Goal: Book appointment/travel/reservation

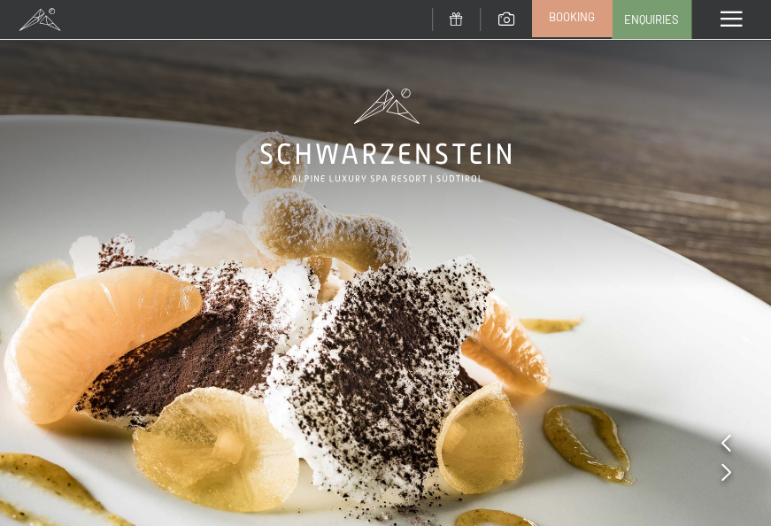
click at [589, 16] on span "Booking" at bounding box center [572, 17] width 46 height 16
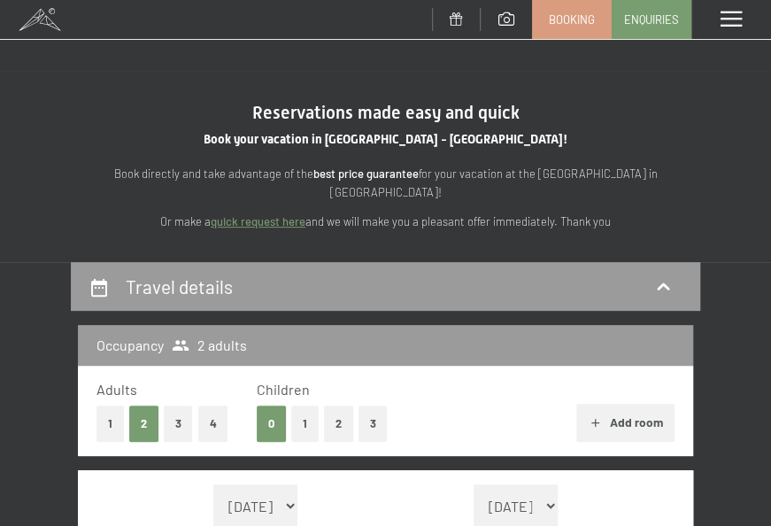
click at [335, 419] on button "2" at bounding box center [338, 423] width 29 height 36
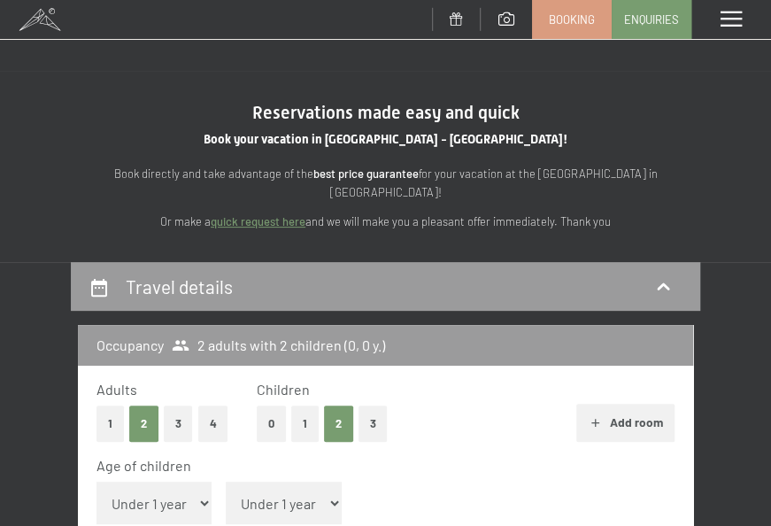
click at [315, 482] on select "Under 1 year 1 year 2 years 3 years 4 years 5 years 6 years 7 years 8 years 9 y…" at bounding box center [284, 503] width 116 height 42
select select "12"
click at [226, 482] on select "Under 1 year 1 year 2 years 3 years 4 years 5 years 6 years 7 years 8 years 9 y…" at bounding box center [284, 503] width 116 height 42
click at [177, 491] on select "Under 1 year 1 year 2 years 3 years 4 years 5 years 6 years 7 years 8 years 9 y…" at bounding box center [154, 503] width 116 height 42
select select "13"
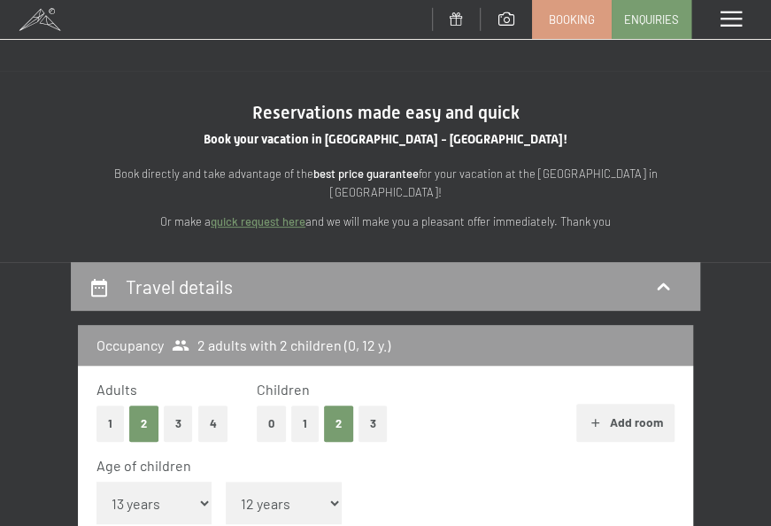
click at [416, 464] on div "Age of children Under 1 year 1 year 2 years 3 years 4 years 5 years 6 years 7 y…" at bounding box center [385, 493] width 578 height 75
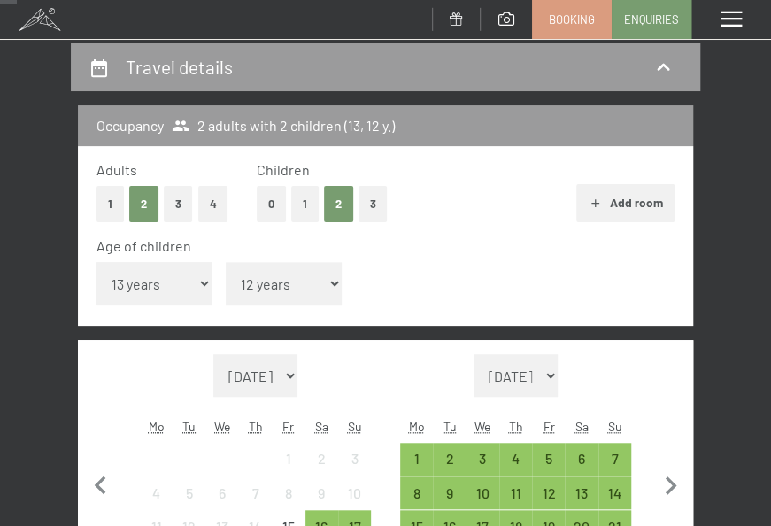
scroll to position [244, 0]
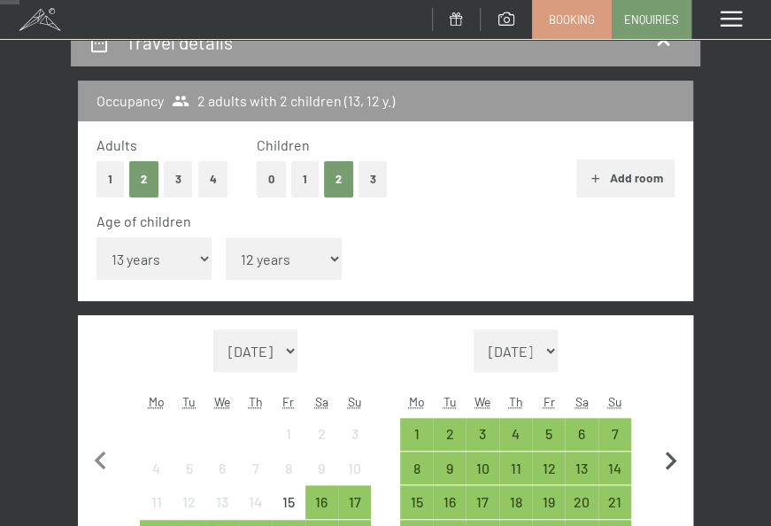
click at [675, 443] on icon "button" at bounding box center [670, 461] width 37 height 37
select select "2025-09-01"
select select "2025-10-01"
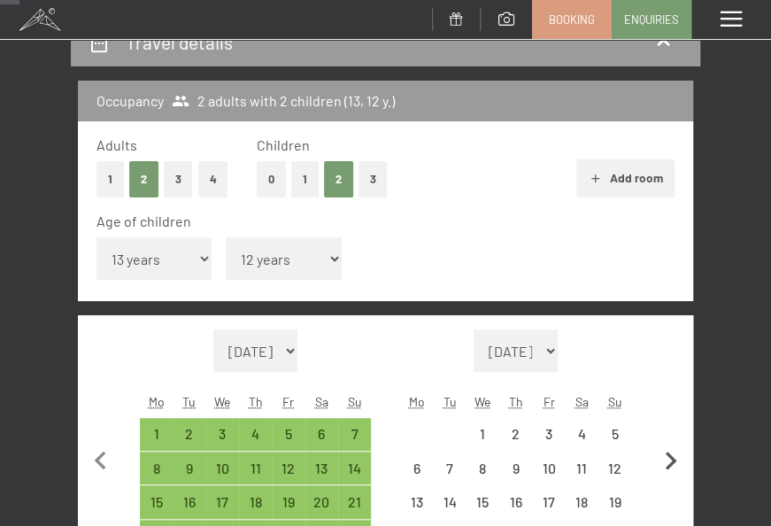
click at [675, 443] on icon "button" at bounding box center [670, 461] width 37 height 37
select select "2025-10-01"
select select "2025-11-01"
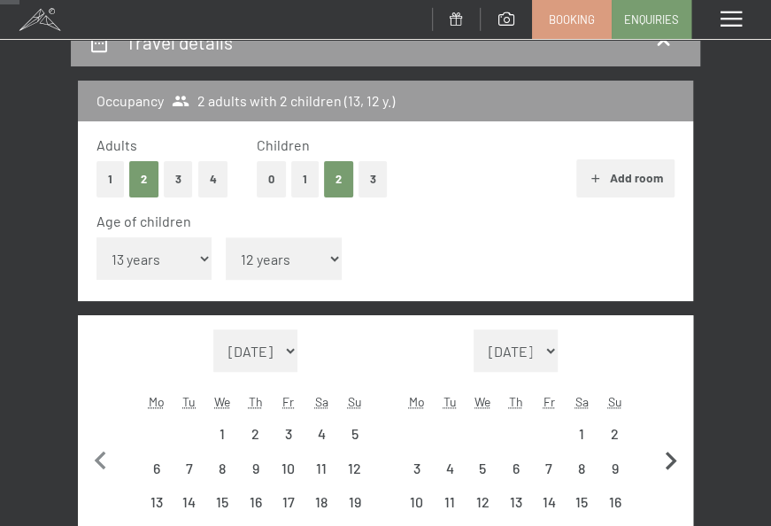
click at [675, 443] on icon "button" at bounding box center [670, 461] width 37 height 37
select select "2025-11-01"
select select "2025-12-01"
click at [675, 443] on icon "button" at bounding box center [670, 461] width 37 height 37
select select "2025-12-01"
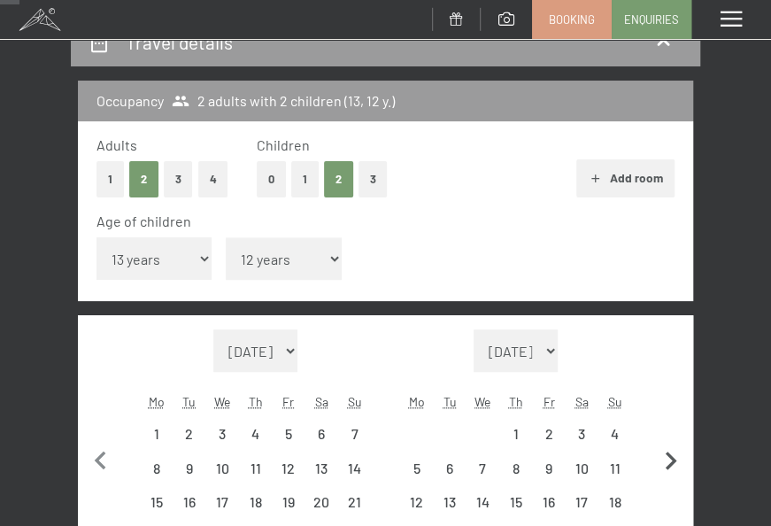
select select "2026-01-01"
click at [675, 443] on icon "button" at bounding box center [670, 461] width 37 height 37
select select "2026-01-01"
select select "2026-02-01"
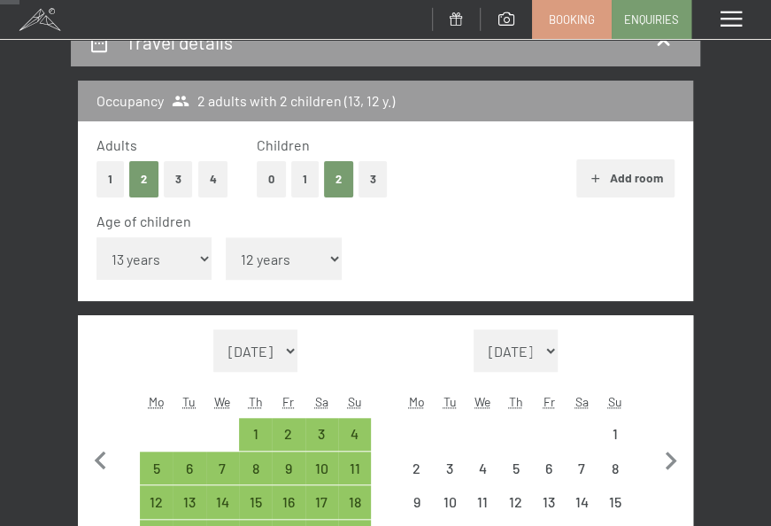
select select "2026-01-01"
select select "2026-02-01"
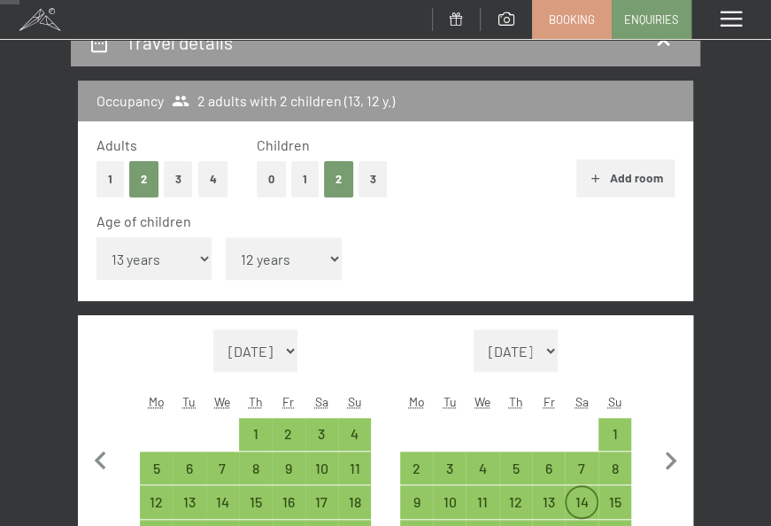
click at [595, 485] on div "14" at bounding box center [581, 501] width 33 height 33
select select "2026-01-01"
select select "2026-02-01"
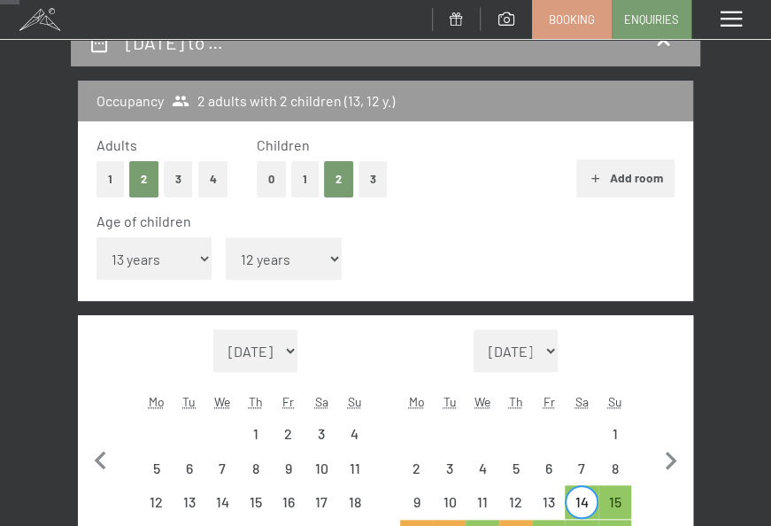
click at [597, 520] on div "21" at bounding box center [581, 536] width 33 height 33
select select "2026-01-01"
select select "2026-02-01"
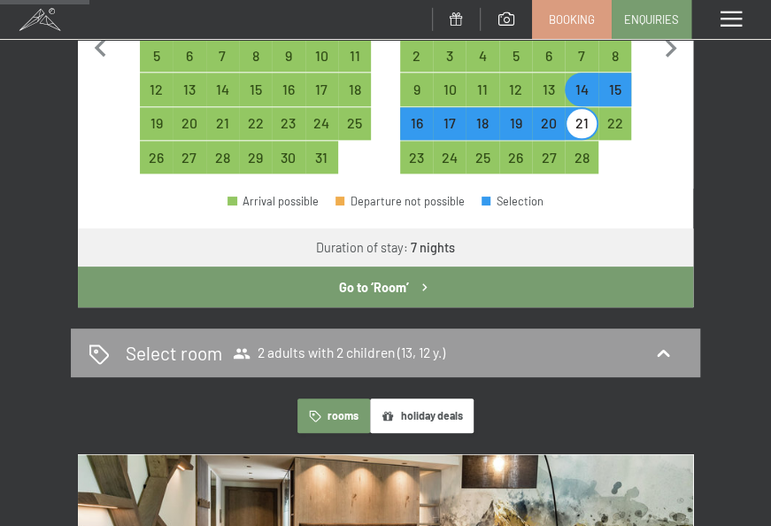
scroll to position [713, 0]
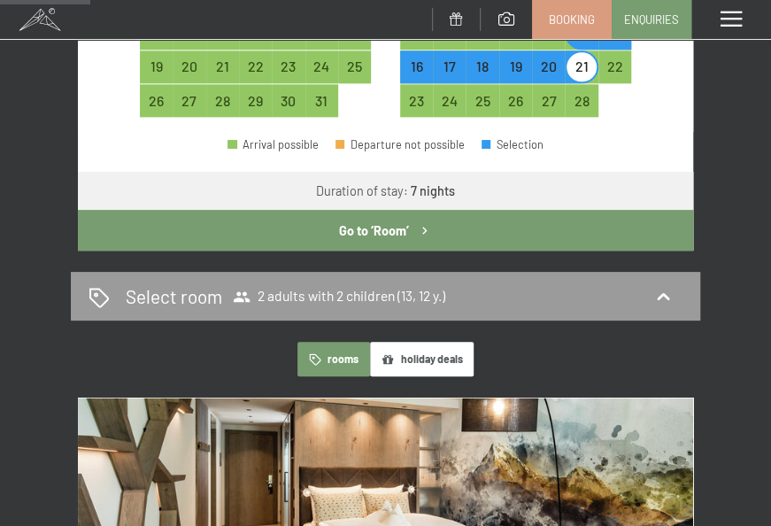
click at [536, 210] on button "Go to ‘Room’" at bounding box center [385, 230] width 615 height 41
select select "2026-01-01"
select select "2026-02-01"
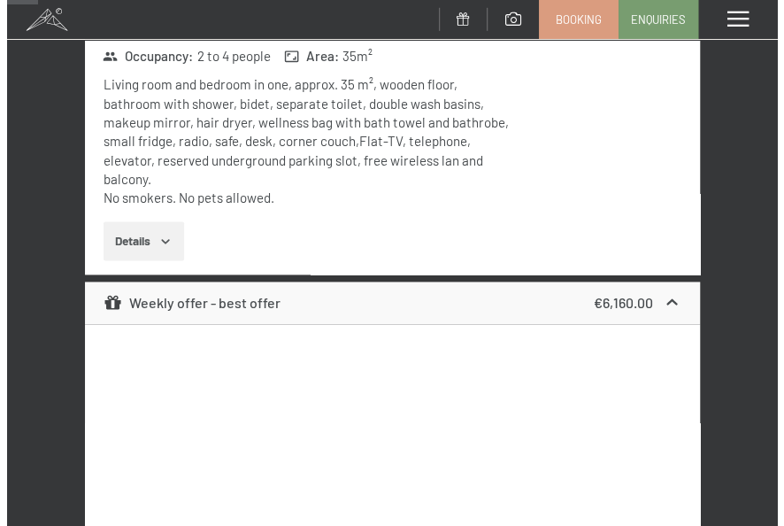
scroll to position [243, 0]
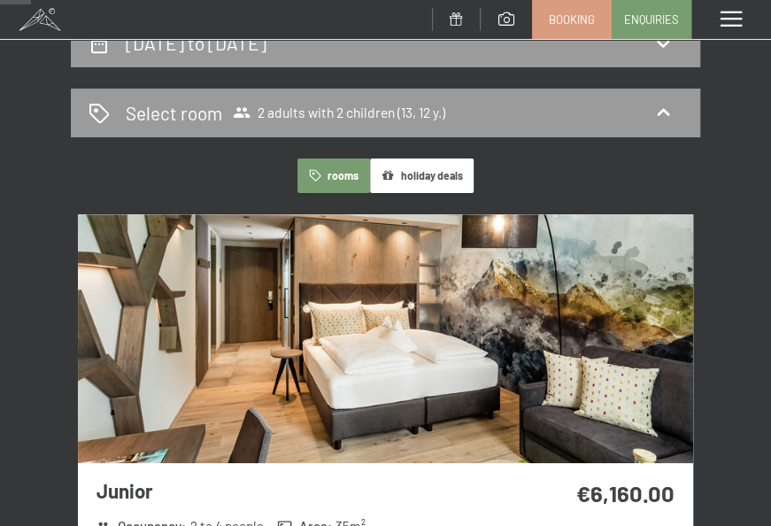
click at [605, 336] on img at bounding box center [385, 338] width 615 height 249
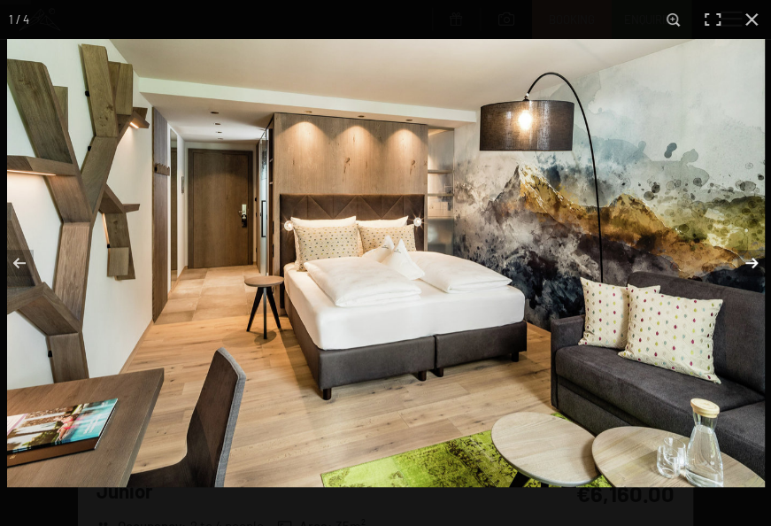
click at [757, 262] on button "button" at bounding box center [740, 263] width 62 height 89
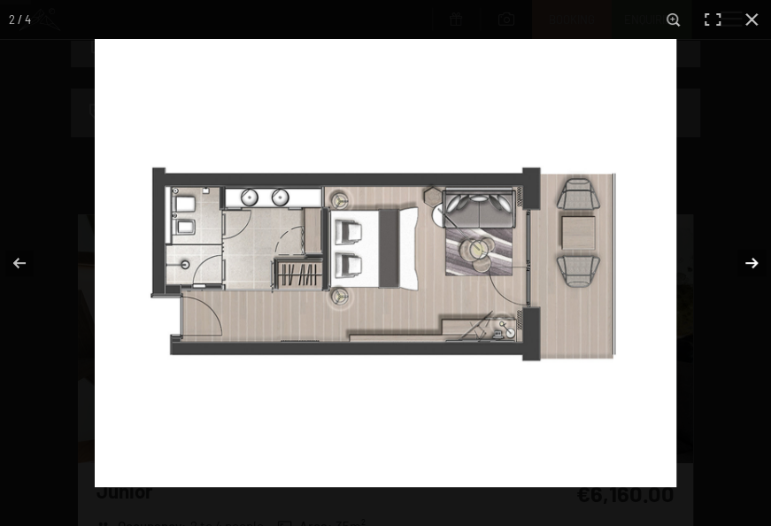
click at [757, 262] on button "button" at bounding box center [740, 263] width 62 height 89
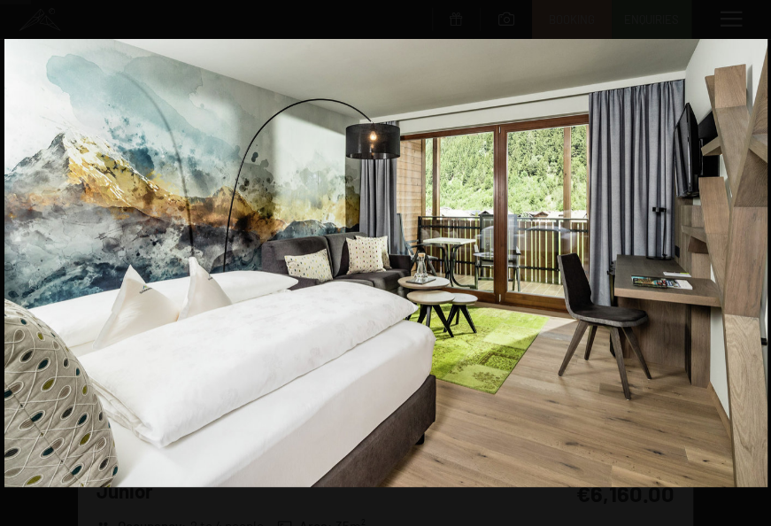
click at [757, 262] on button "button" at bounding box center [740, 263] width 62 height 89
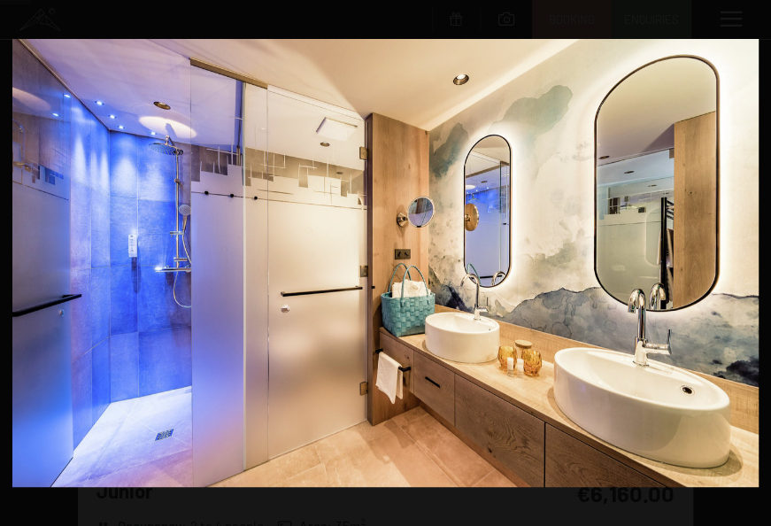
click at [757, 262] on button "button" at bounding box center [740, 263] width 62 height 89
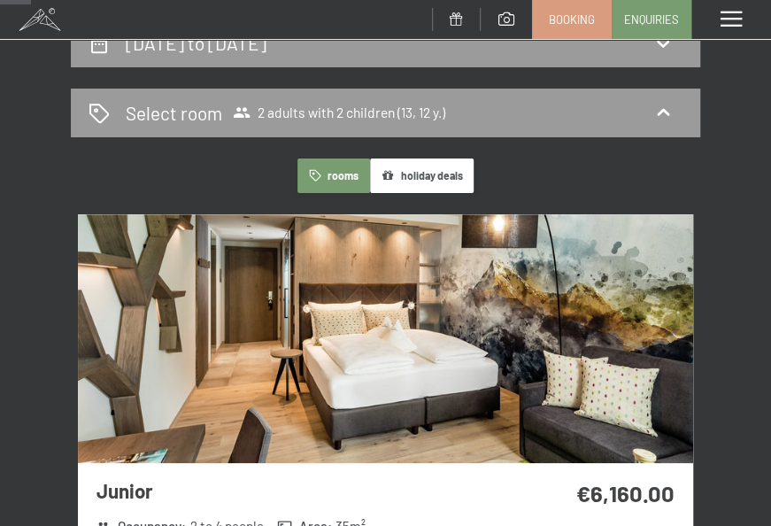
click at [0, 0] on button "button" at bounding box center [0, 0] width 0 height 0
click at [736, 23] on span at bounding box center [731, 20] width 21 height 16
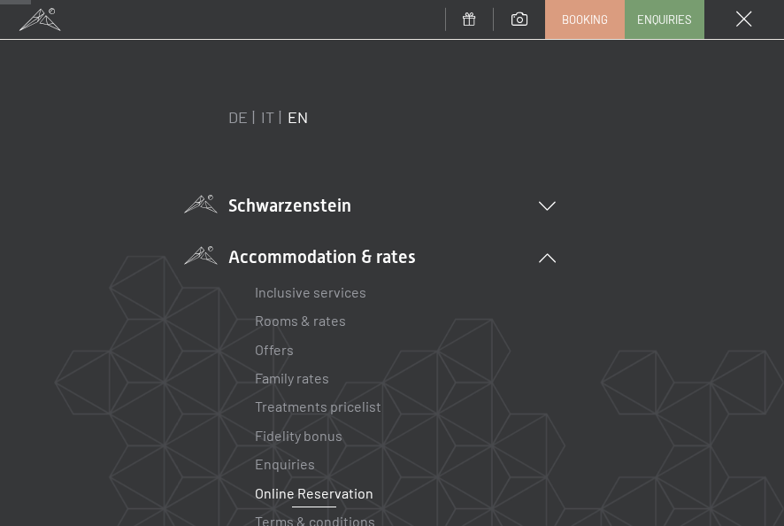
click at [327, 207] on li "Schwarzenstein NEW Schwarzenstein Your hosts Premium Spa Gourmet Active Weekly …" at bounding box center [392, 205] width 328 height 25
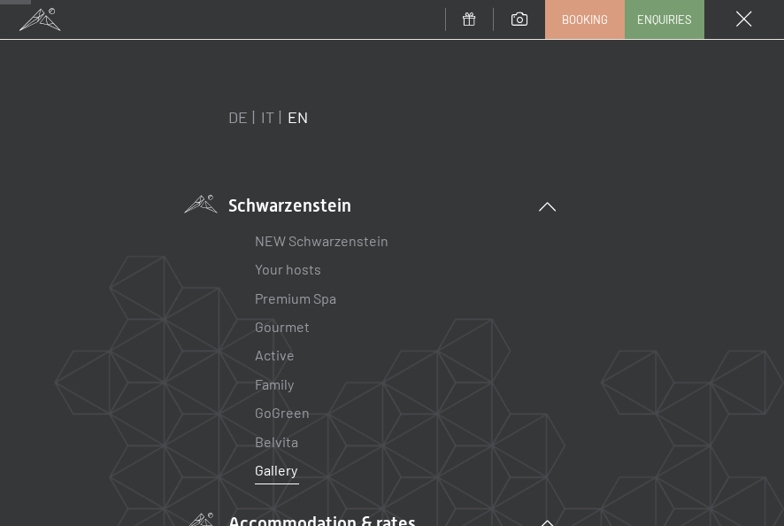
click at [278, 464] on link "Gallery" at bounding box center [276, 469] width 42 height 17
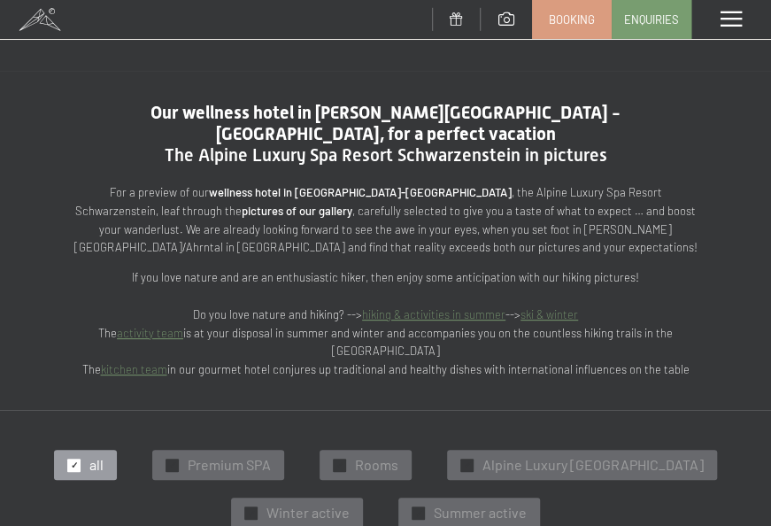
click at [736, 27] on span at bounding box center [731, 20] width 21 height 16
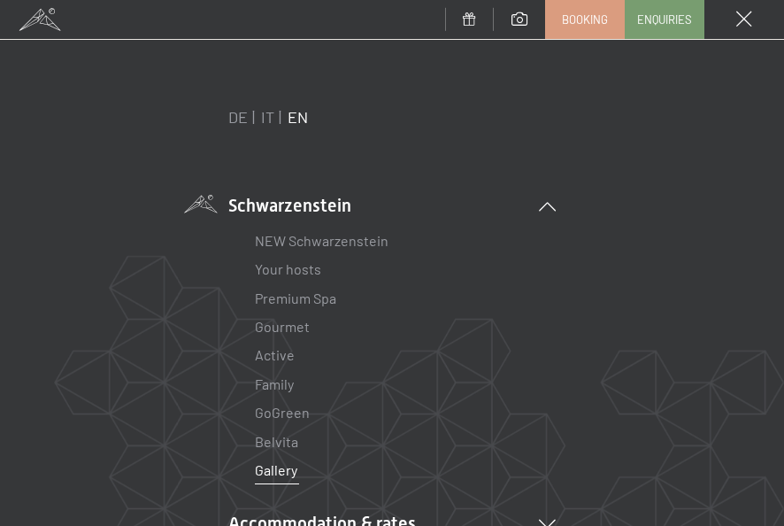
click at [326, 210] on li "Schwarzenstein NEW Schwarzenstein Your hosts Premium Spa Gourmet Active Weekly …" at bounding box center [392, 339] width 328 height 292
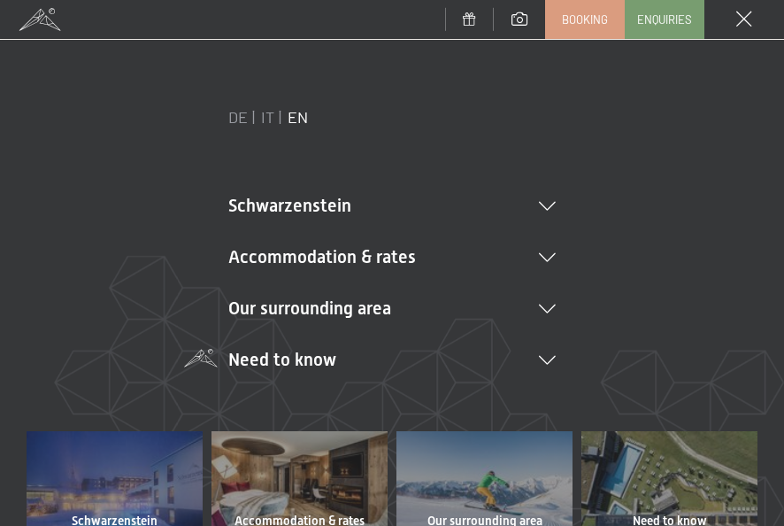
click at [314, 360] on li "Need to know Location & arrival Pay online Webcam & weather Download" at bounding box center [392, 359] width 328 height 25
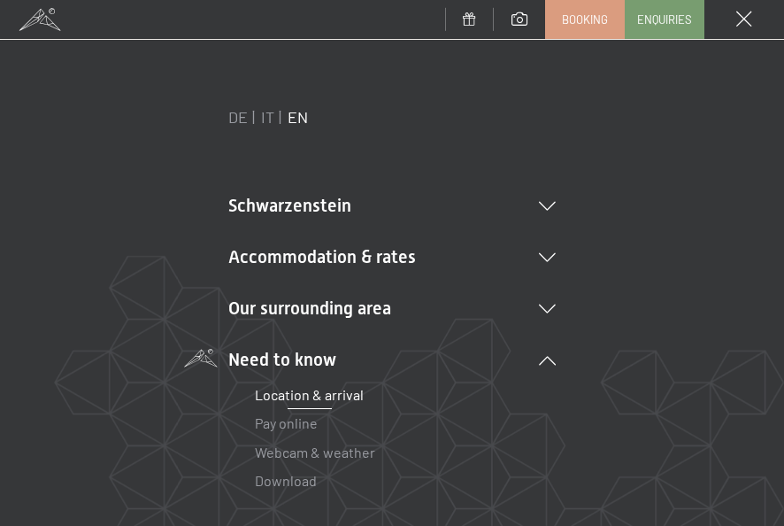
click at [316, 393] on link "Location & arrival" at bounding box center [309, 394] width 109 height 17
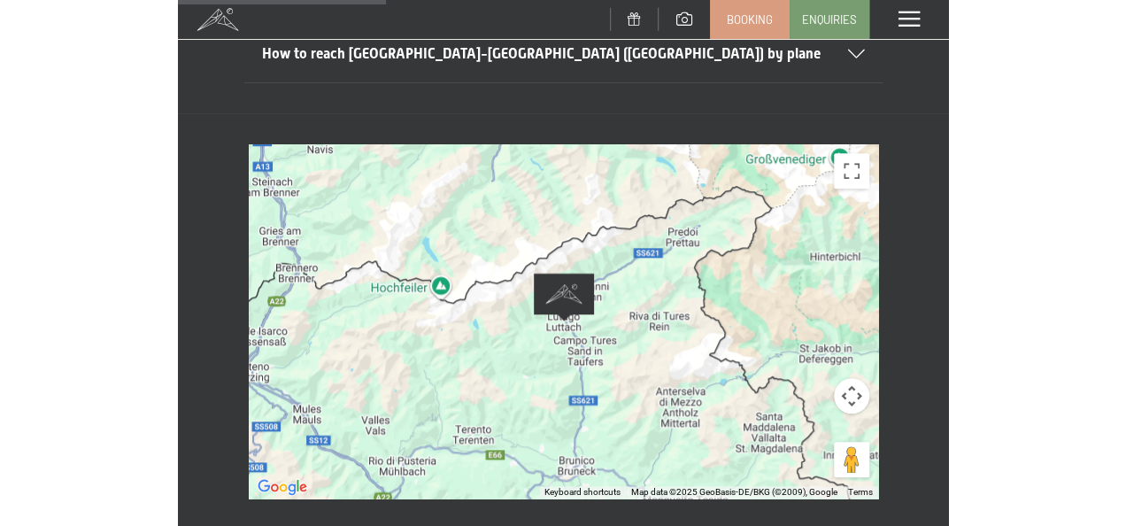
scroll to position [462, 0]
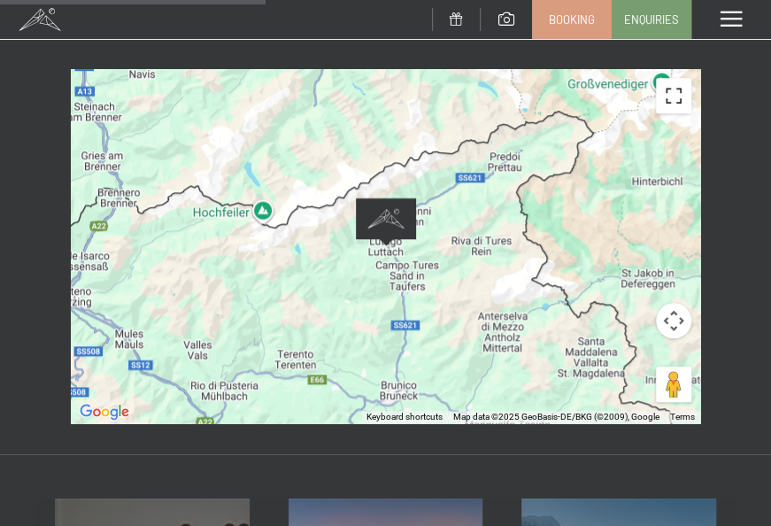
click at [672, 78] on button "Toggle fullscreen view" at bounding box center [673, 95] width 35 height 35
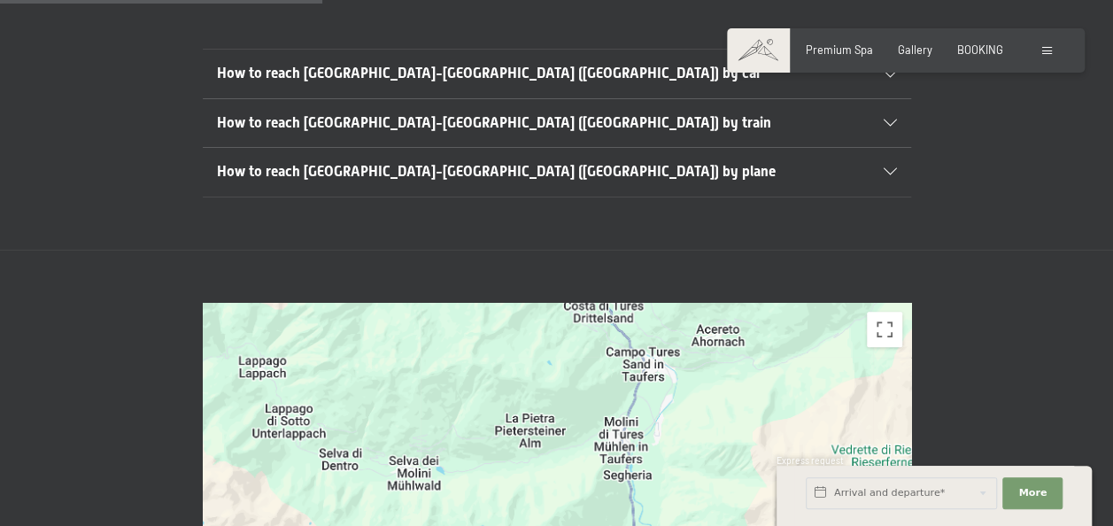
click at [770, 48] on span at bounding box center [1047, 51] width 10 height 8
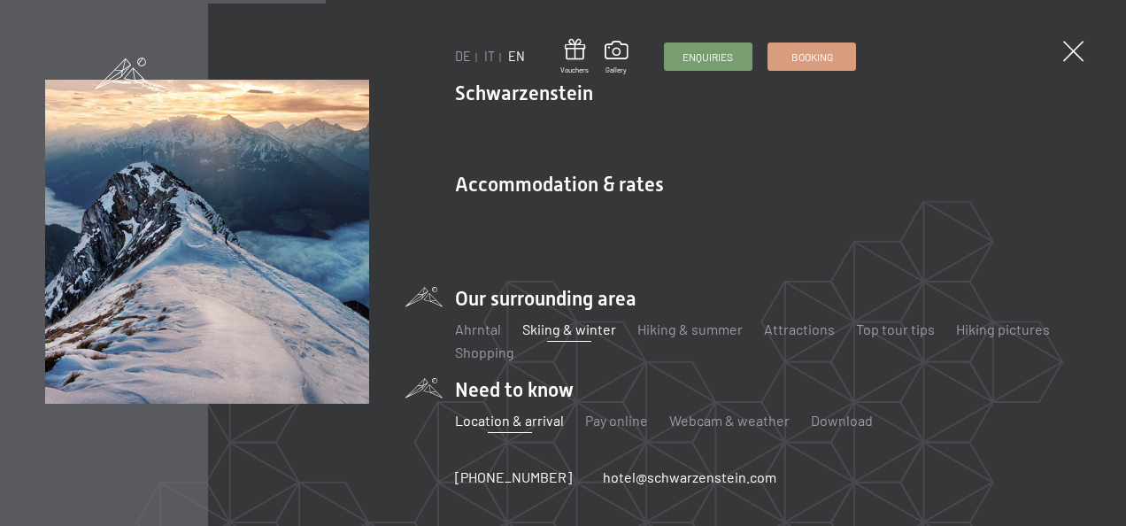
click at [567, 332] on link "Skiing & winter" at bounding box center [569, 328] width 94 height 17
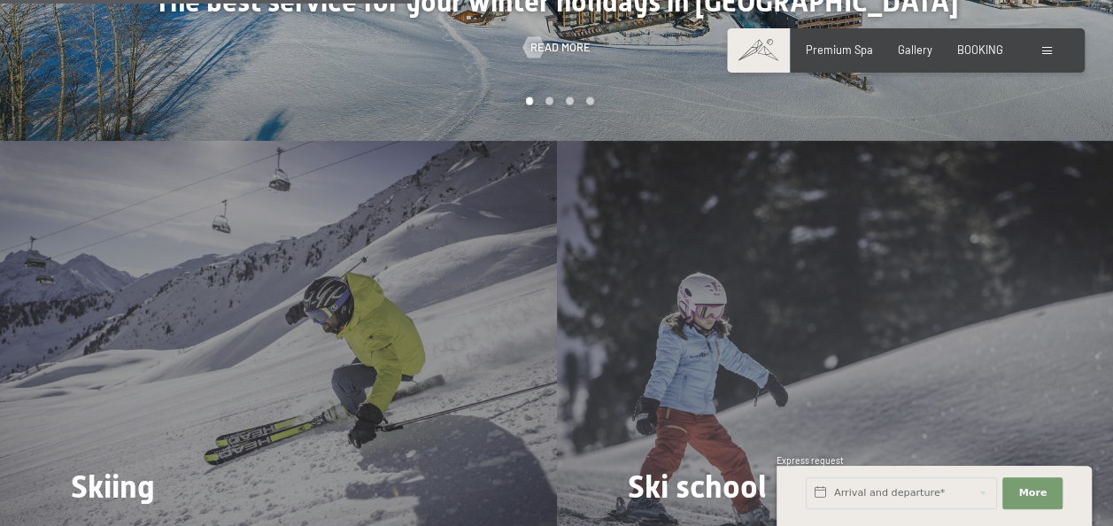
scroll to position [1859, 0]
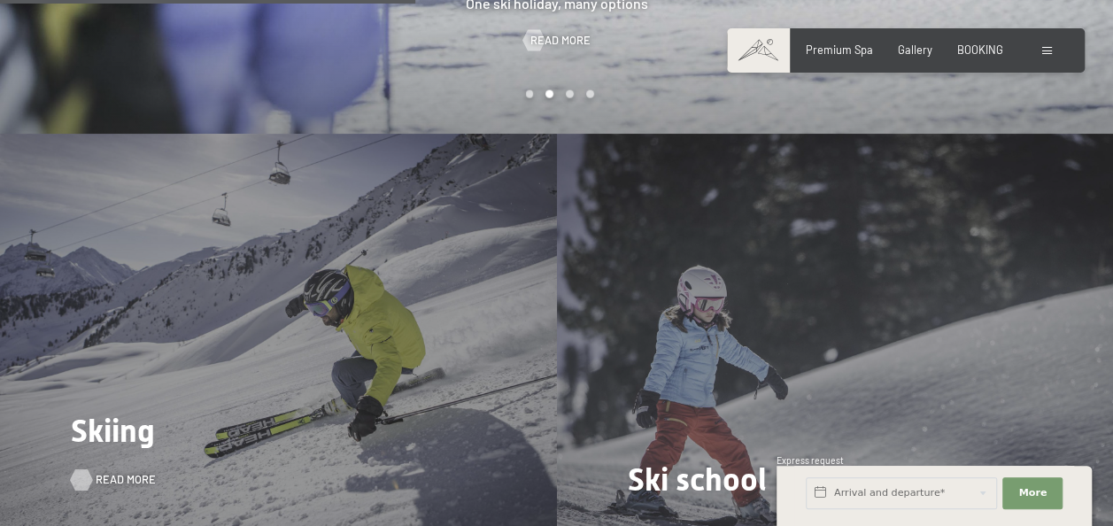
click at [112, 472] on span "Read more" at bounding box center [126, 480] width 60 height 16
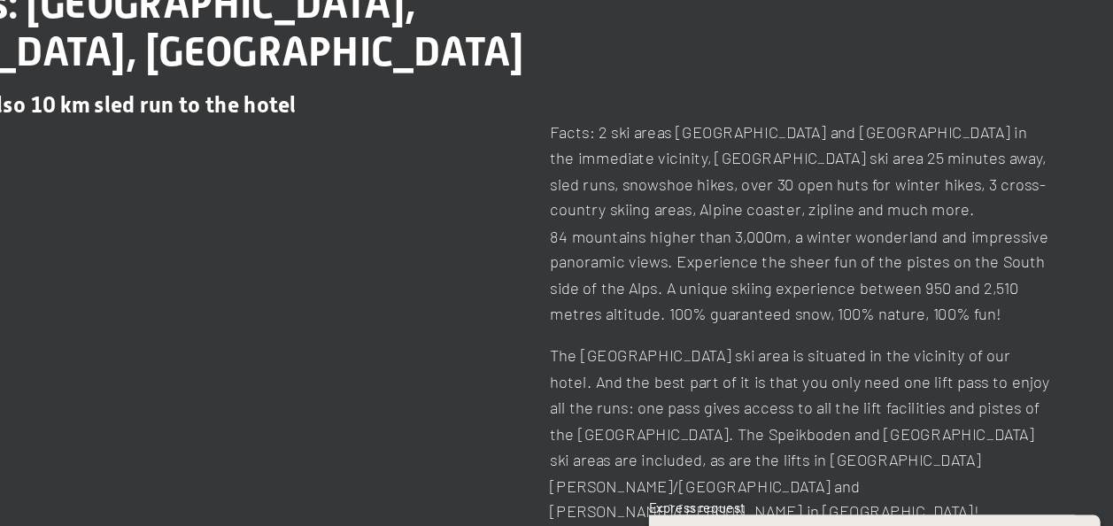
scroll to position [554, 0]
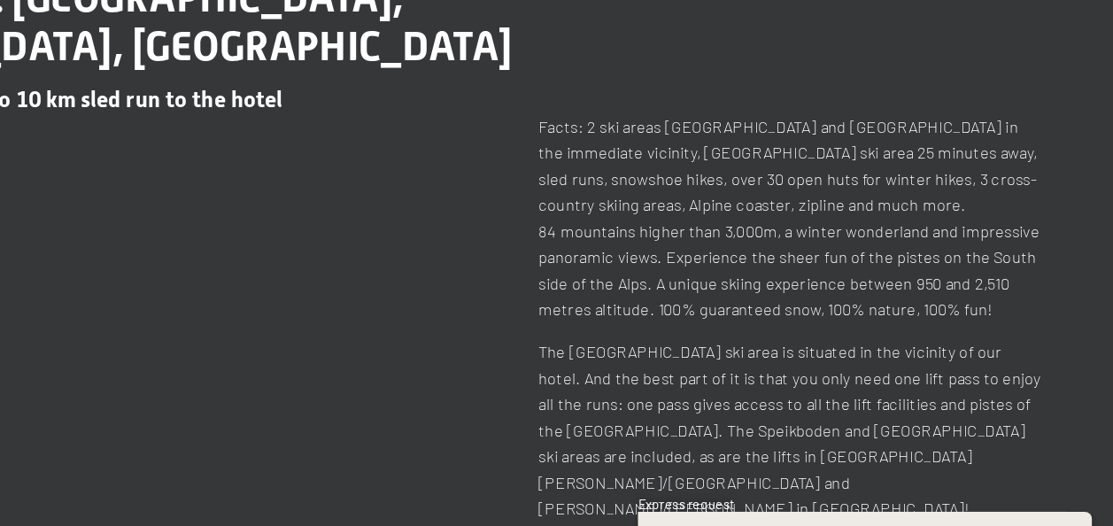
click at [886, 235] on p "Facts: 2 ski areas Klausberg and Speikboden in the immediate vicinity, Kronplat…" at bounding box center [883, 261] width 352 height 145
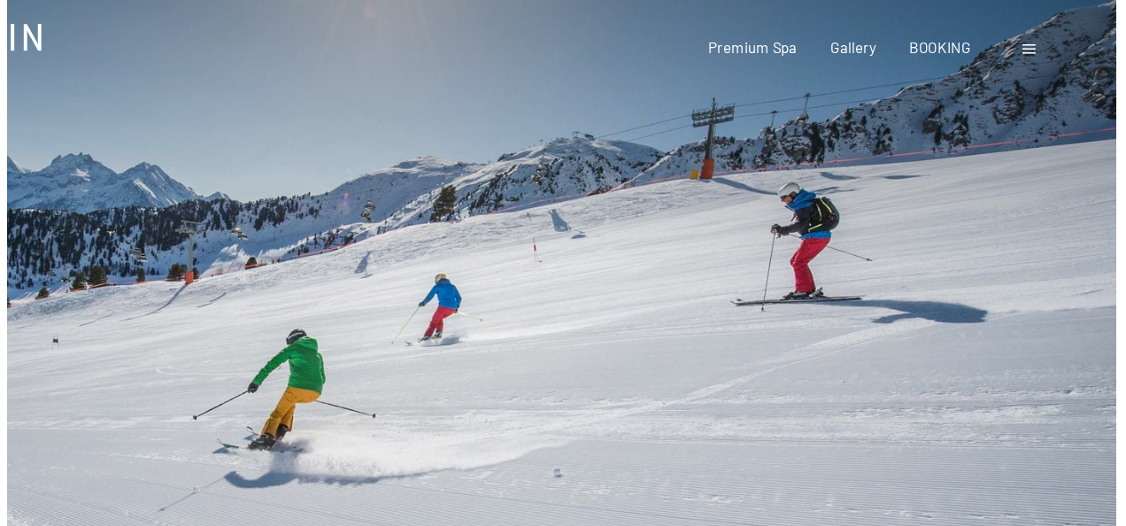
scroll to position [0, 0]
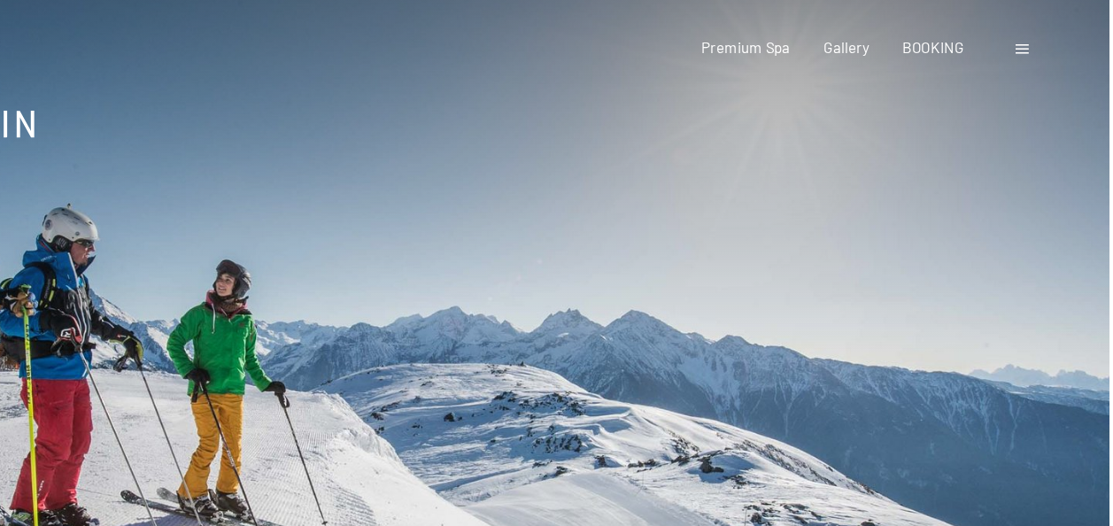
click at [1037, 36] on div "Booking Enquiries Premium Spa Gallery BOOKING DE IT EN Vouchers Gallery Enquiri…" at bounding box center [905, 36] width 301 height 16
click at [1045, 37] on span at bounding box center [1047, 37] width 10 height 8
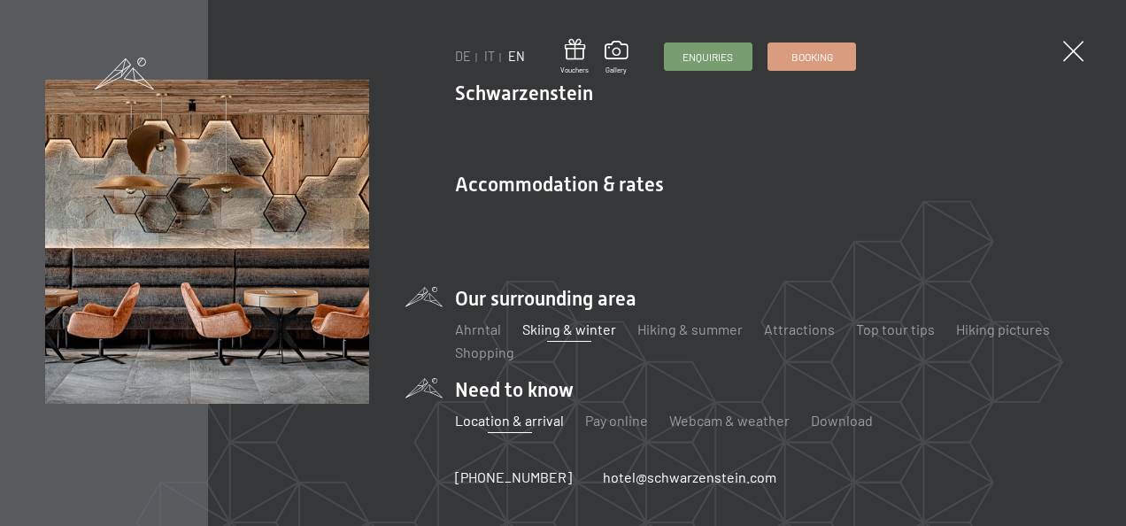
click at [534, 422] on link "Location & arrival" at bounding box center [509, 420] width 109 height 17
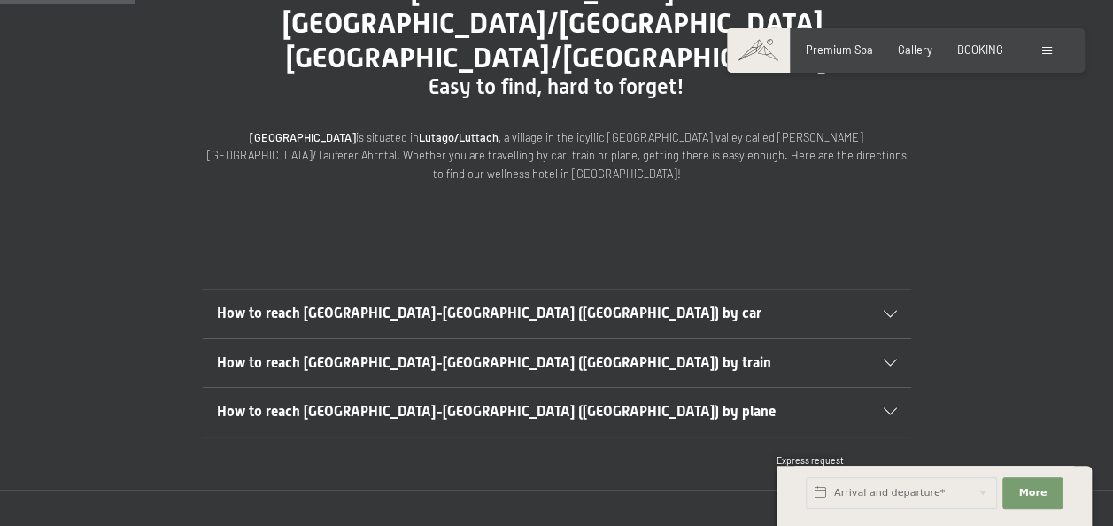
scroll to position [227, 0]
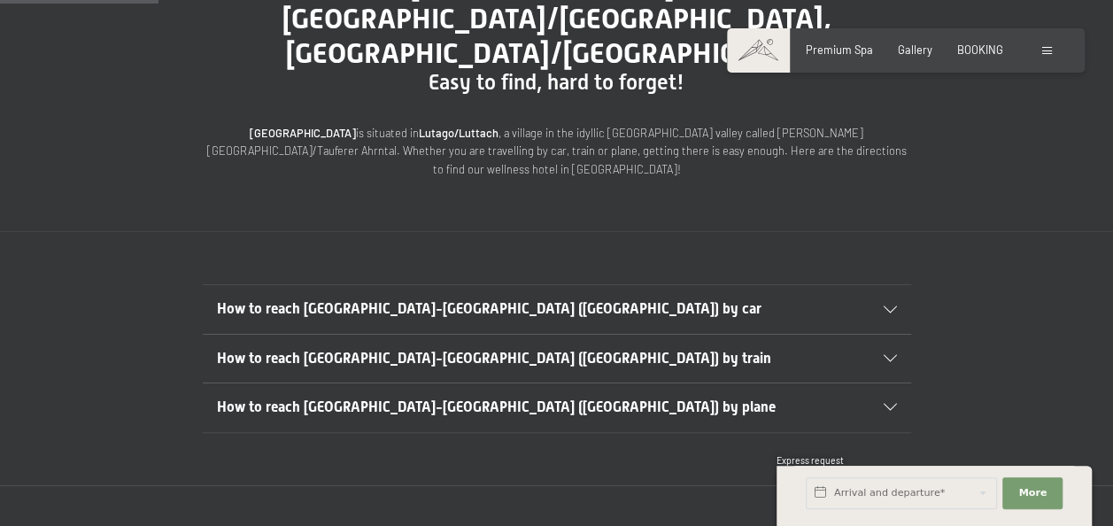
click at [896, 404] on icon at bounding box center [889, 407] width 13 height 7
